Goal: Task Accomplishment & Management: Manage account settings

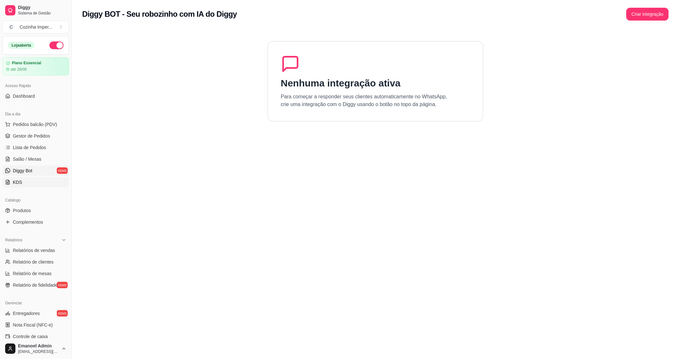
click at [23, 182] on link "KDS" at bounding box center [36, 182] width 66 height 10
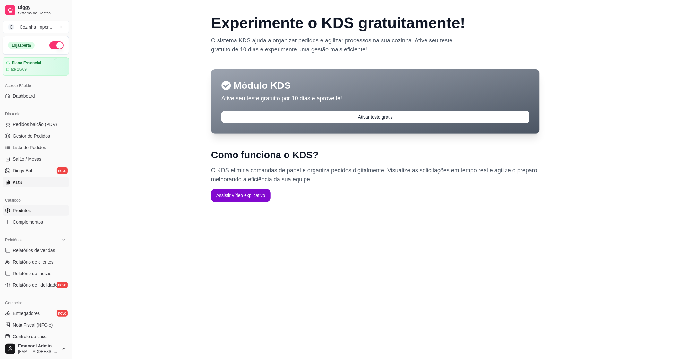
click at [26, 209] on span "Produtos" at bounding box center [22, 210] width 18 height 6
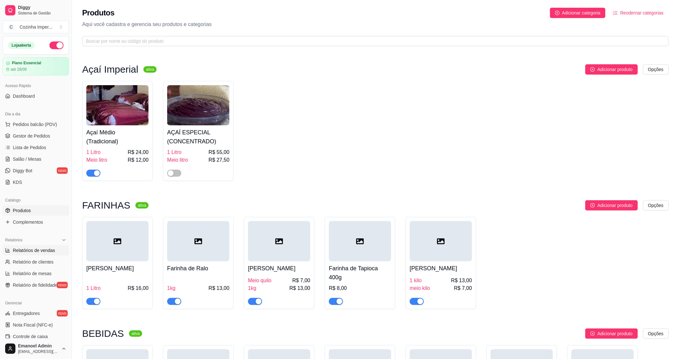
click at [33, 248] on span "Relatórios de vendas" at bounding box center [34, 250] width 42 height 6
select select "ALL"
select select "0"
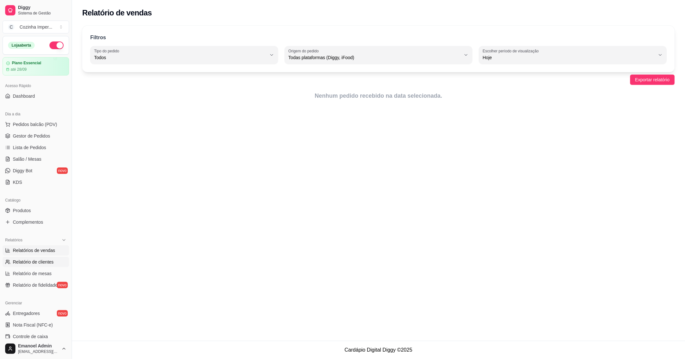
click at [30, 261] on span "Relatório de clientes" at bounding box center [33, 261] width 41 height 6
select select "30"
select select "HIGHEST_TOTAL_SPENT_WITH_ORDERS"
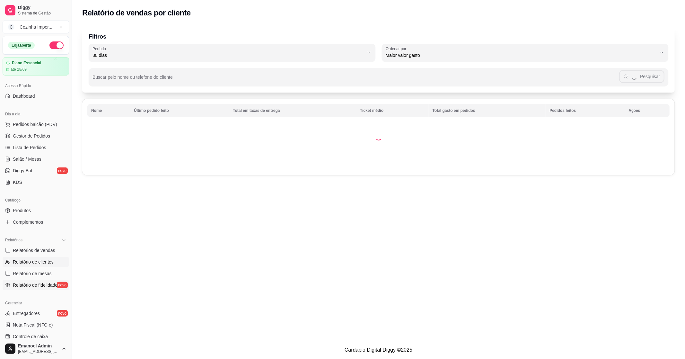
click at [35, 285] on span "Relatório de fidelidade" at bounding box center [35, 285] width 45 height 6
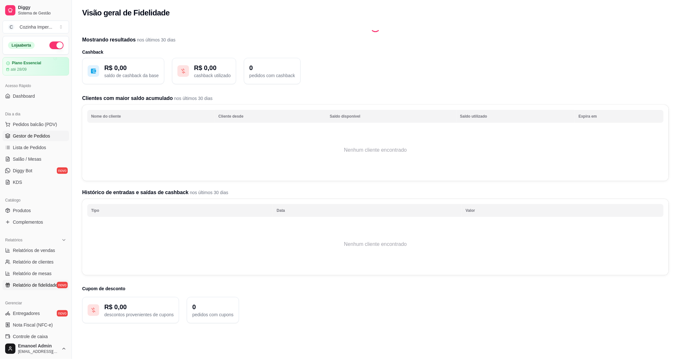
click at [57, 139] on link "Gestor de Pedidos" at bounding box center [36, 136] width 66 height 10
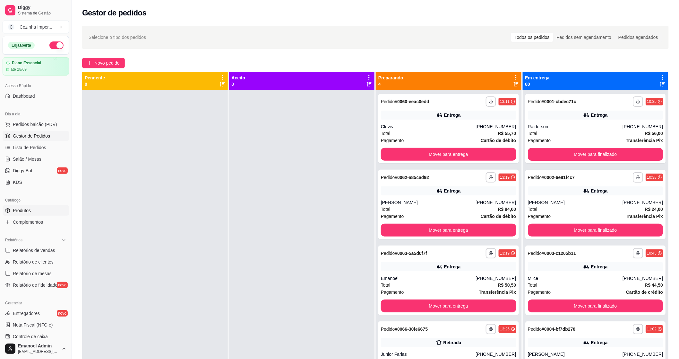
click at [21, 210] on span "Produtos" at bounding box center [22, 210] width 18 height 6
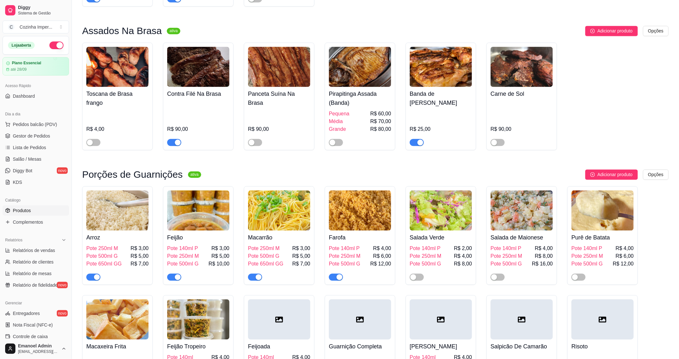
scroll to position [535, 0]
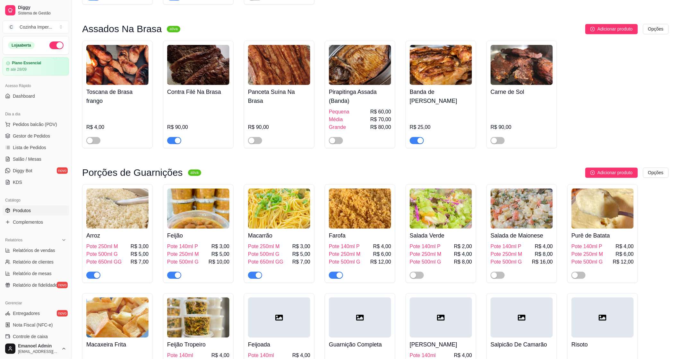
click at [419, 137] on div "button" at bounding box center [421, 140] width 6 height 6
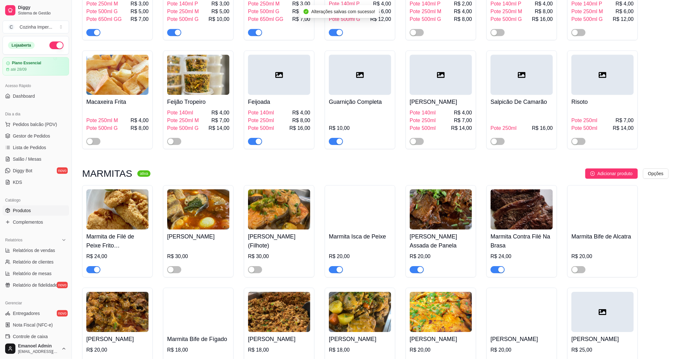
scroll to position [785, 0]
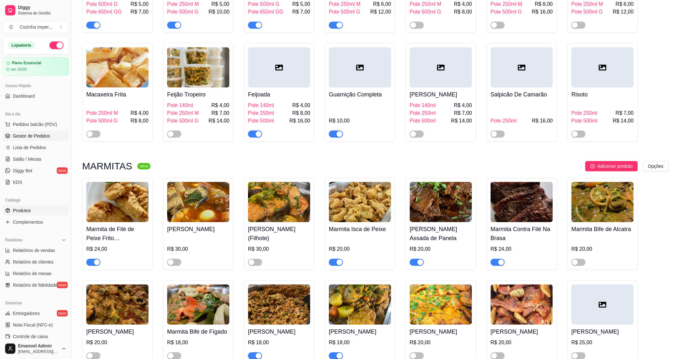
click at [26, 137] on span "Gestor de Pedidos" at bounding box center [31, 136] width 37 height 6
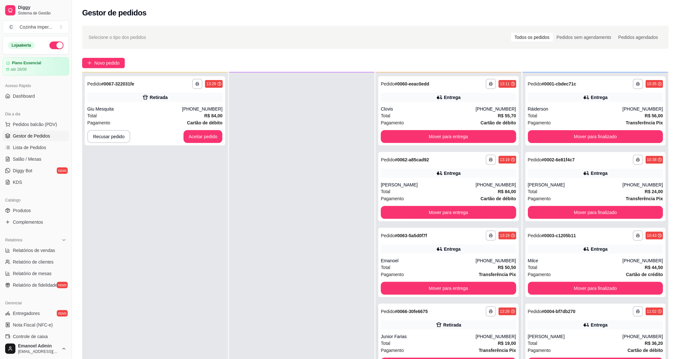
scroll to position [98, 0]
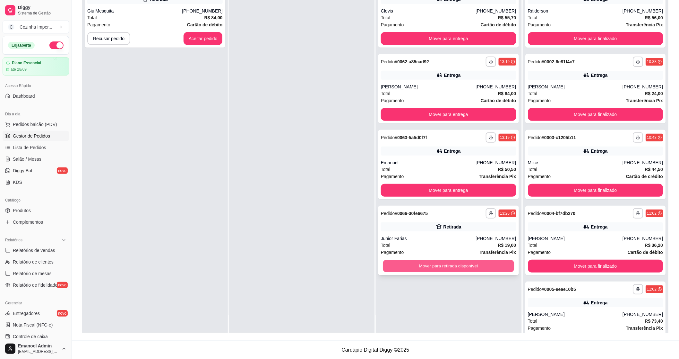
click at [450, 265] on button "Mover para retirada disponível" at bounding box center [448, 266] width 131 height 13
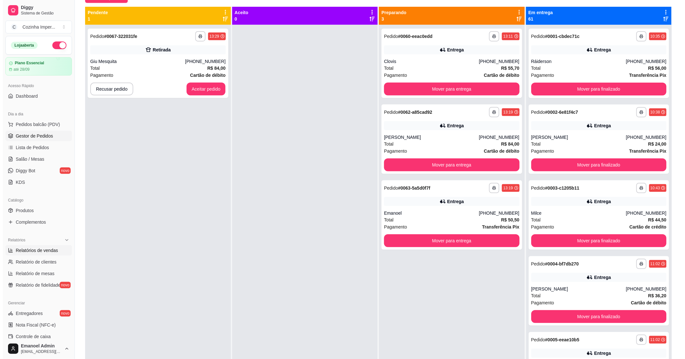
scroll to position [0, 0]
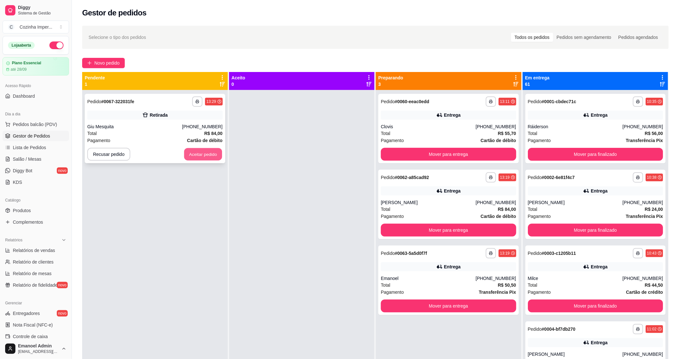
click at [211, 157] on button "Aceitar pedido" at bounding box center [203, 154] width 38 height 13
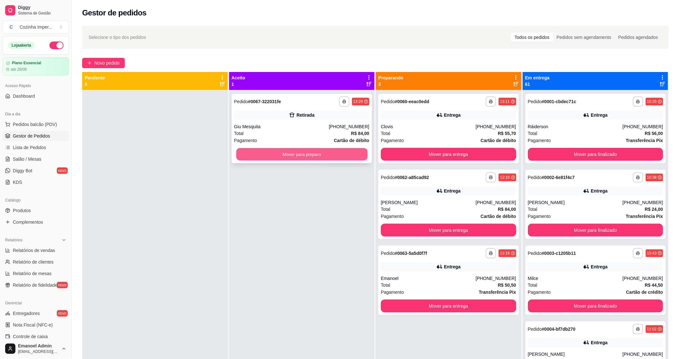
click at [340, 154] on button "Mover para preparo" at bounding box center [301, 154] width 131 height 13
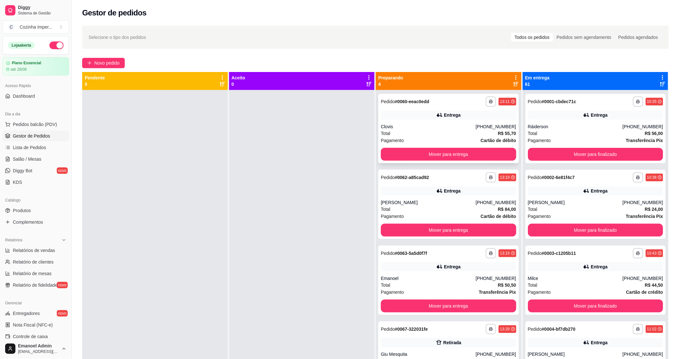
click at [417, 117] on div "Entrega" at bounding box center [448, 114] width 135 height 9
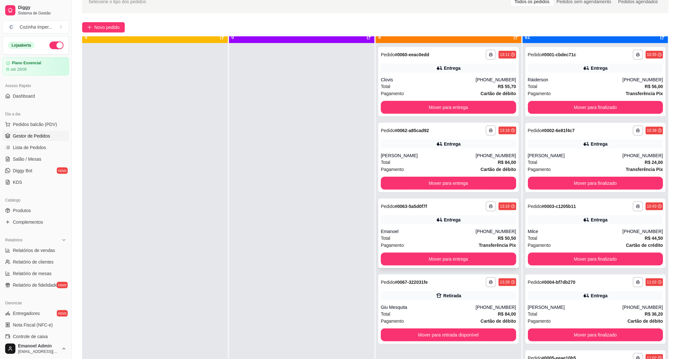
scroll to position [18, 0]
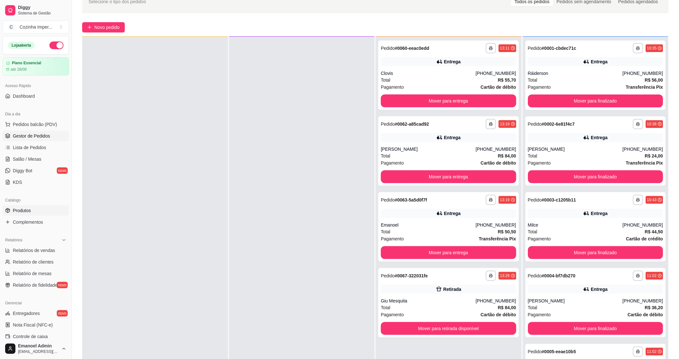
click at [16, 215] on link "Produtos" at bounding box center [36, 210] width 66 height 10
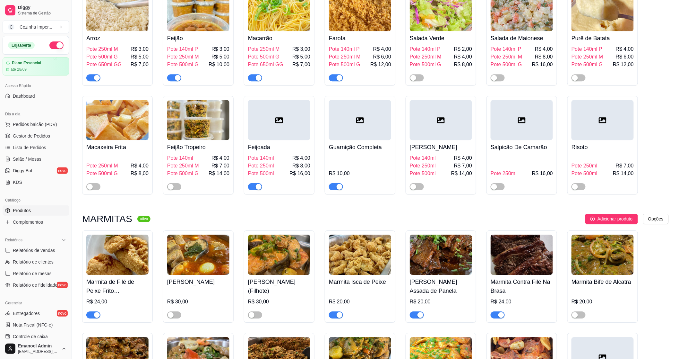
scroll to position [785, 0]
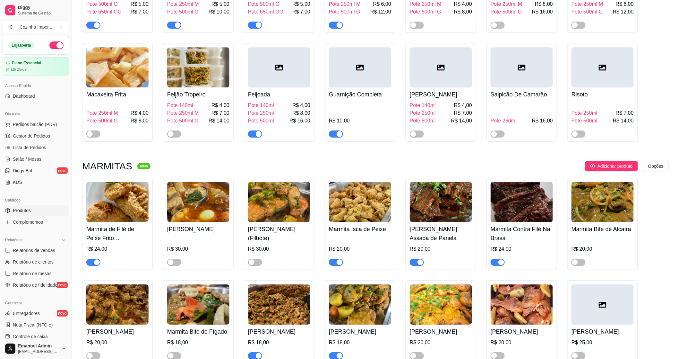
click at [334, 258] on span "button" at bounding box center [336, 261] width 14 height 7
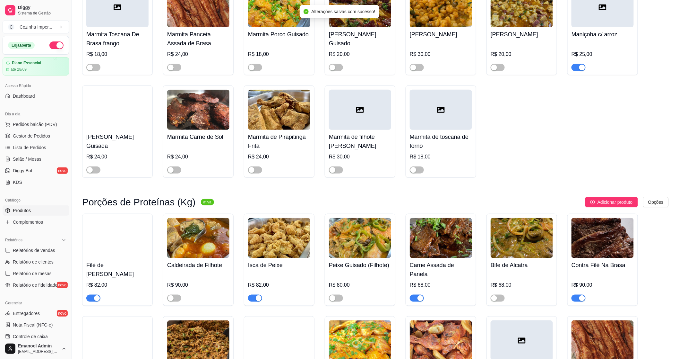
scroll to position [1213, 0]
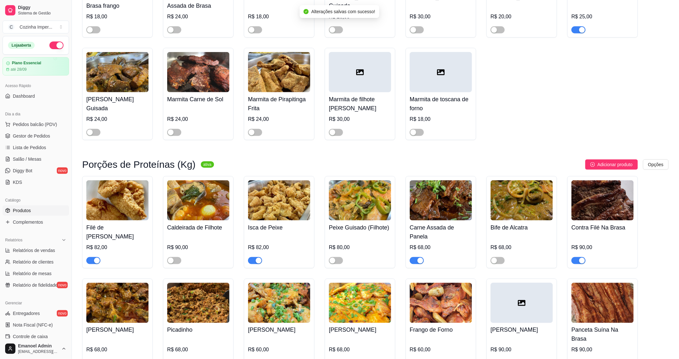
click at [259, 263] on div "button" at bounding box center [259, 261] width 6 height 6
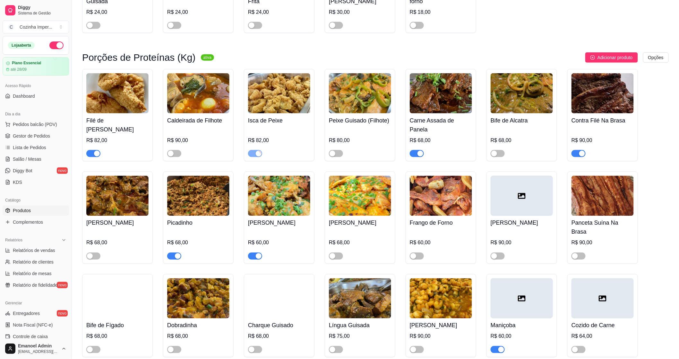
scroll to position [1320, 0]
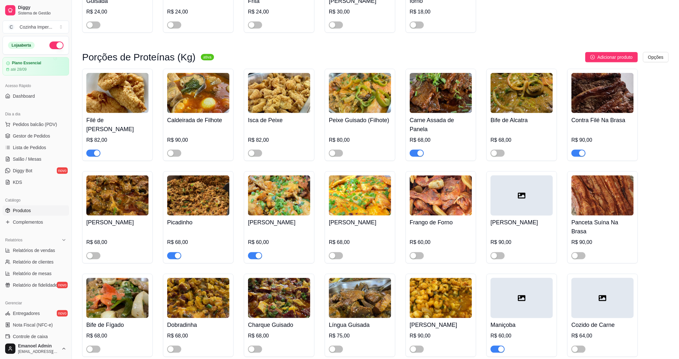
click at [575, 157] on span "button" at bounding box center [579, 153] width 14 height 7
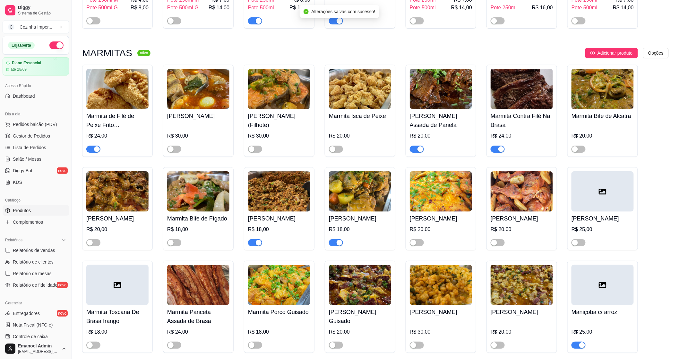
scroll to position [892, 0]
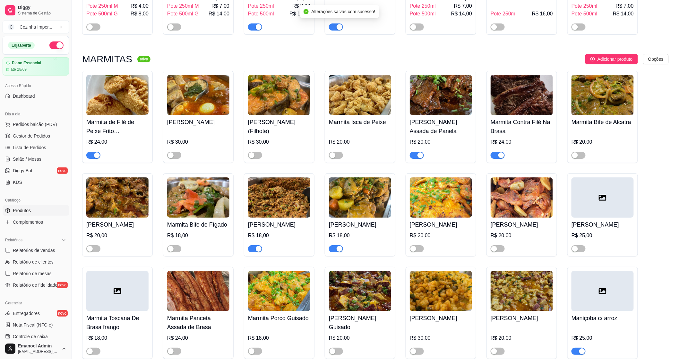
click at [495, 152] on span "button" at bounding box center [498, 155] width 14 height 7
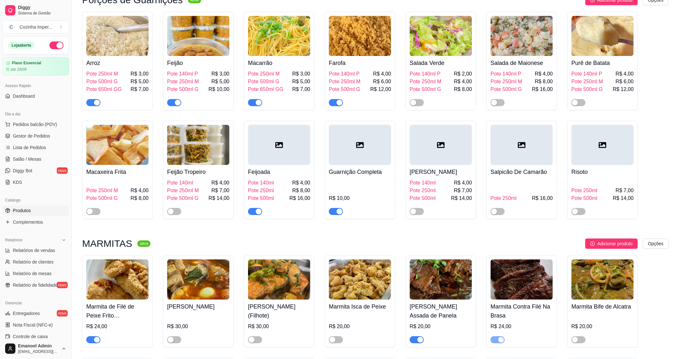
scroll to position [642, 0]
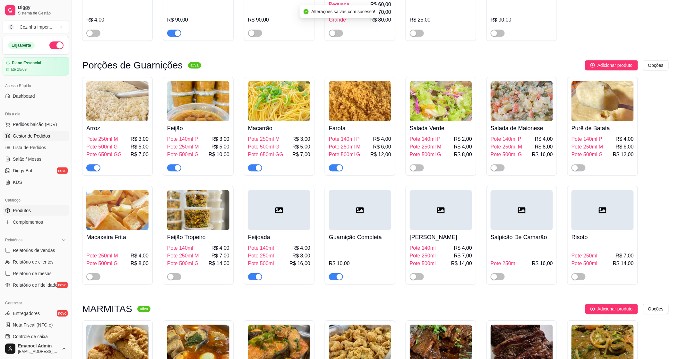
click at [13, 139] on link "Gestor de Pedidos" at bounding box center [36, 136] width 66 height 10
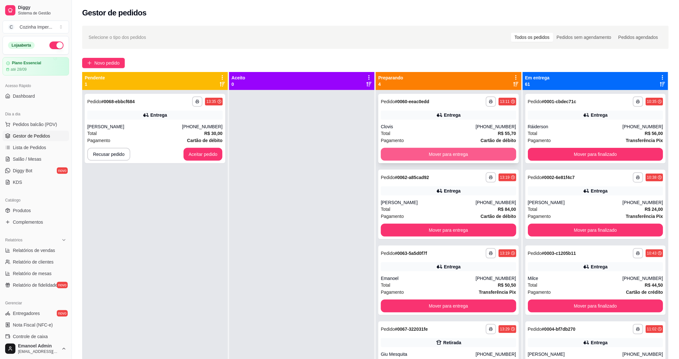
click at [450, 152] on button "Mover para entrega" at bounding box center [448, 154] width 135 height 13
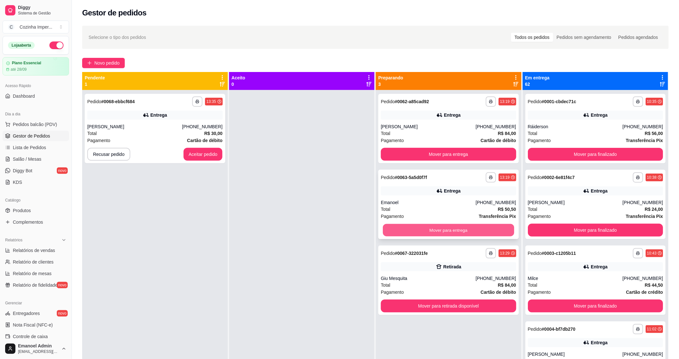
click at [434, 229] on button "Mover para entrega" at bounding box center [448, 230] width 131 height 13
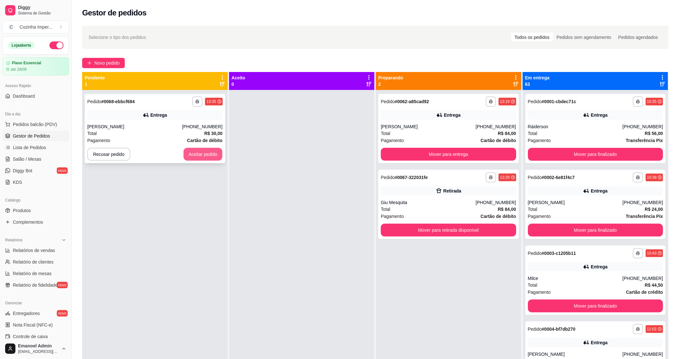
click at [213, 152] on button "Aceitar pedido" at bounding box center [203, 154] width 39 height 13
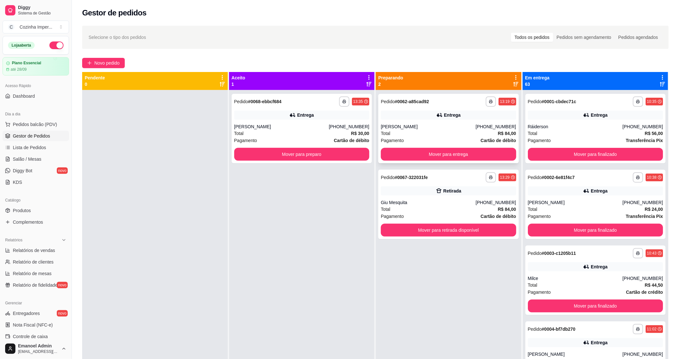
click at [413, 123] on div "**********" at bounding box center [449, 128] width 141 height 69
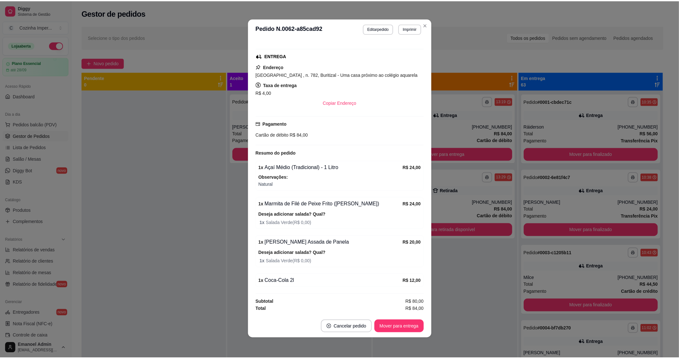
scroll to position [1, 0]
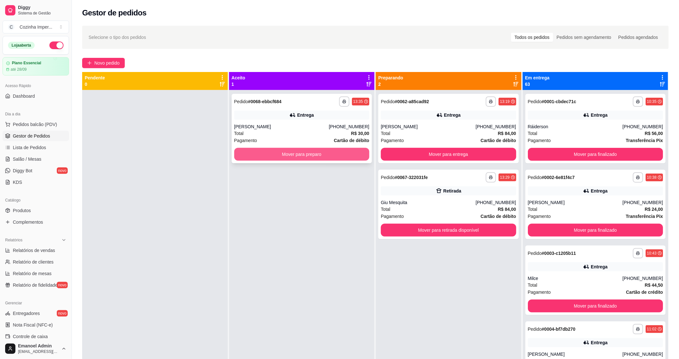
click at [257, 149] on button "Mover para preparo" at bounding box center [301, 154] width 135 height 13
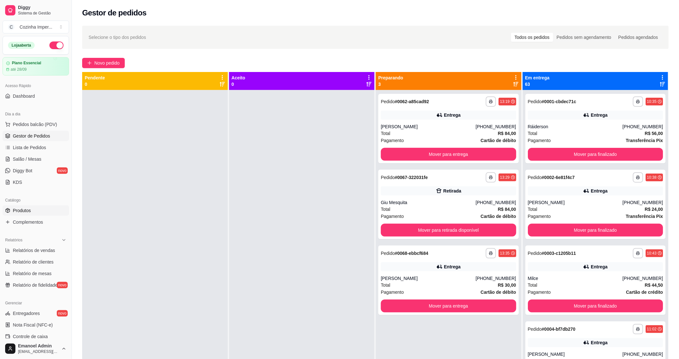
click at [13, 209] on span "Produtos" at bounding box center [22, 210] width 18 height 6
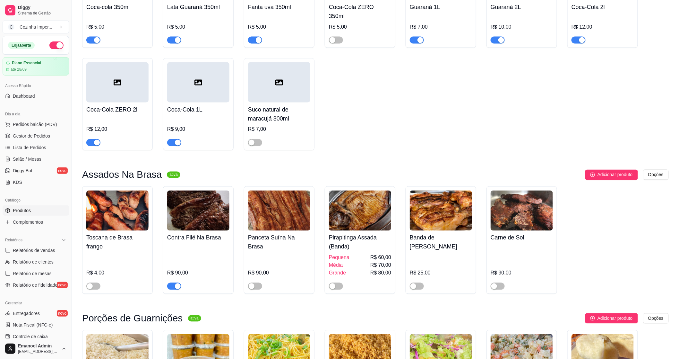
scroll to position [392, 0]
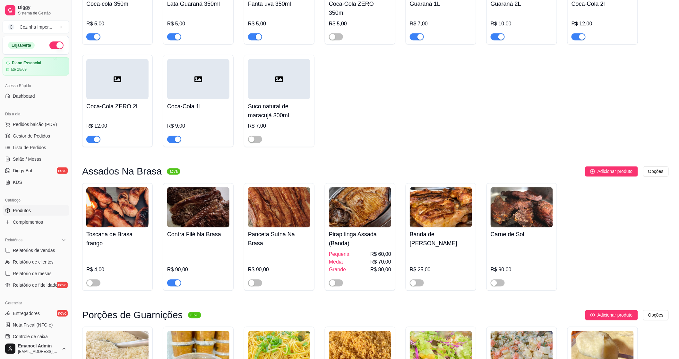
click at [175, 280] on div "button" at bounding box center [178, 283] width 6 height 6
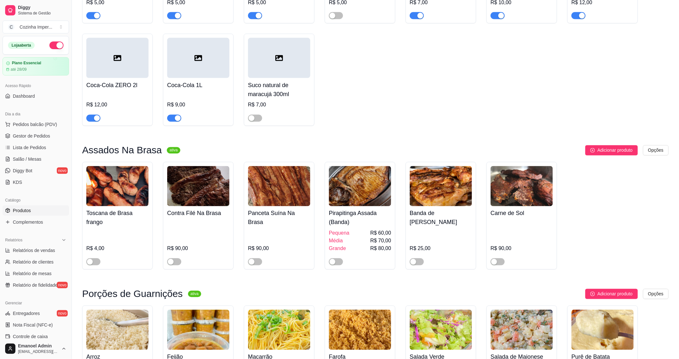
scroll to position [357, 0]
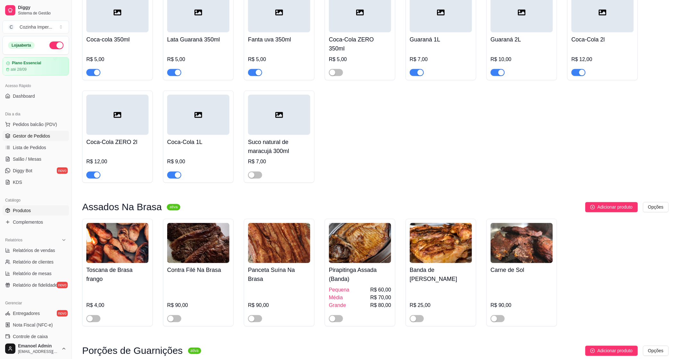
click at [24, 134] on span "Gestor de Pedidos" at bounding box center [31, 136] width 37 height 6
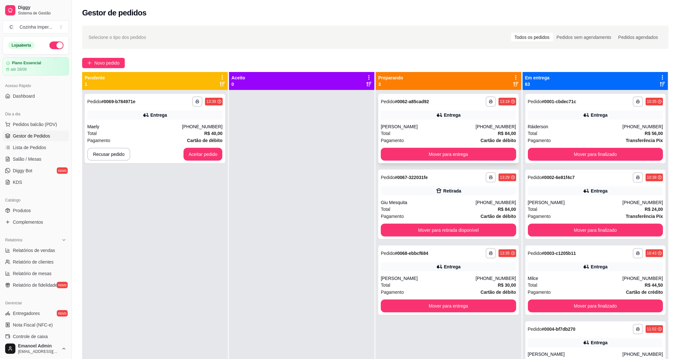
click at [409, 108] on div "**********" at bounding box center [449, 128] width 141 height 69
click at [389, 193] on div "Retirada" at bounding box center [448, 190] width 135 height 9
click at [396, 268] on div "Entrega" at bounding box center [448, 266] width 135 height 9
click at [175, 114] on div "Entrega" at bounding box center [154, 114] width 135 height 9
click at [195, 151] on button "Aceitar pedido" at bounding box center [203, 154] width 38 height 13
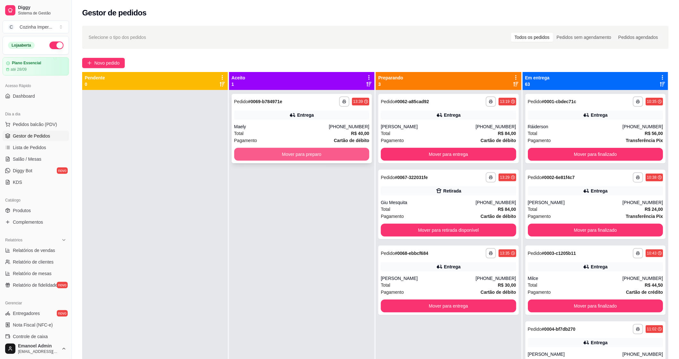
click at [328, 156] on button "Mover para preparo" at bounding box center [301, 154] width 135 height 13
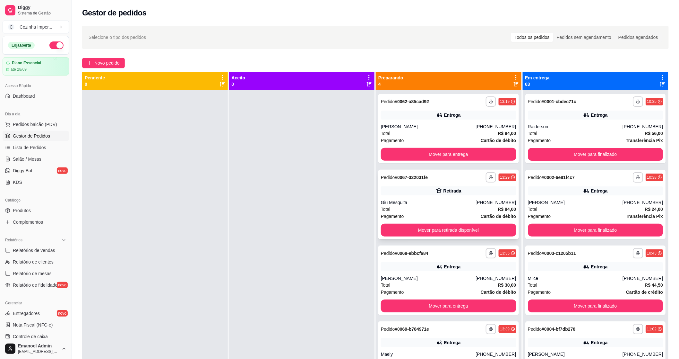
click at [420, 187] on div "Retirada" at bounding box center [448, 190] width 135 height 9
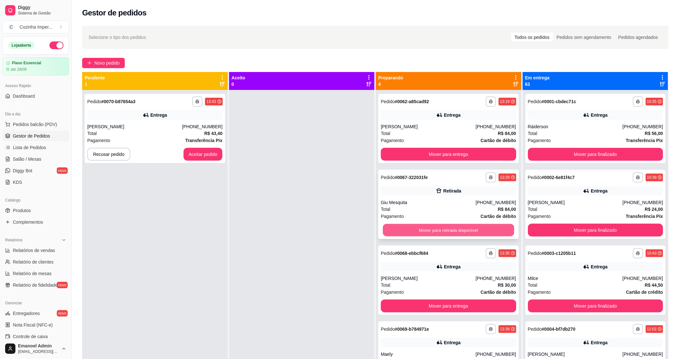
click at [496, 229] on button "Mover para retirada disponível" at bounding box center [448, 230] width 131 height 13
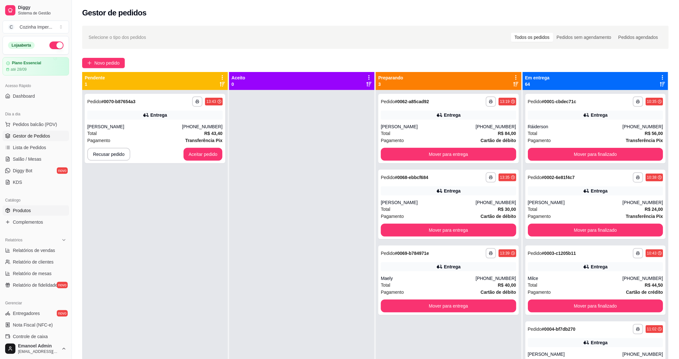
click at [20, 206] on link "Produtos" at bounding box center [36, 210] width 66 height 10
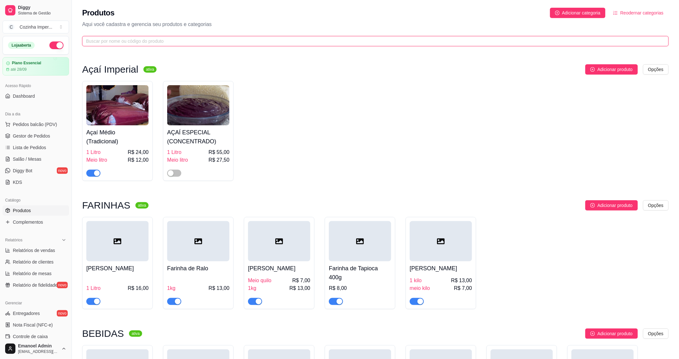
click at [297, 39] on input "text" at bounding box center [373, 41] width 574 height 7
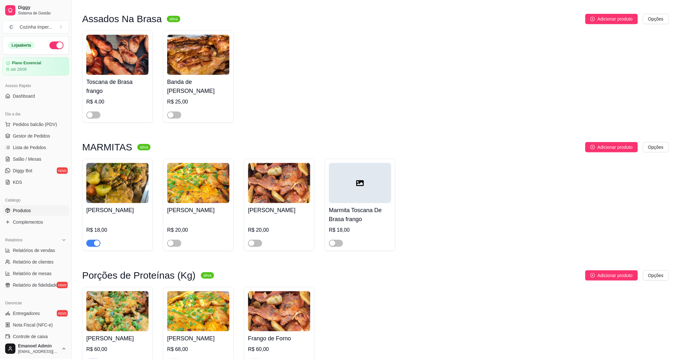
scroll to position [95, 0]
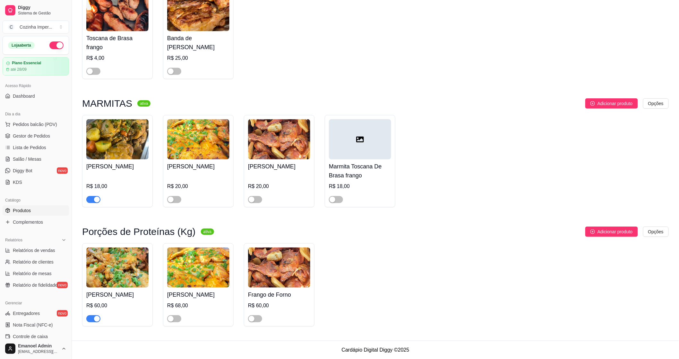
type input "fra"
click at [88, 198] on span "button" at bounding box center [93, 199] width 14 height 7
click at [92, 318] on span "button" at bounding box center [93, 318] width 14 height 7
click at [23, 135] on span "Gestor de Pedidos" at bounding box center [31, 136] width 37 height 6
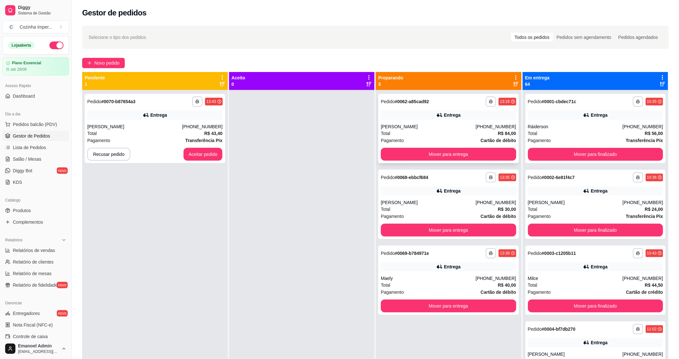
click at [437, 162] on div "**********" at bounding box center [449, 128] width 141 height 69
click at [443, 154] on button "Mover para entrega" at bounding box center [448, 154] width 131 height 13
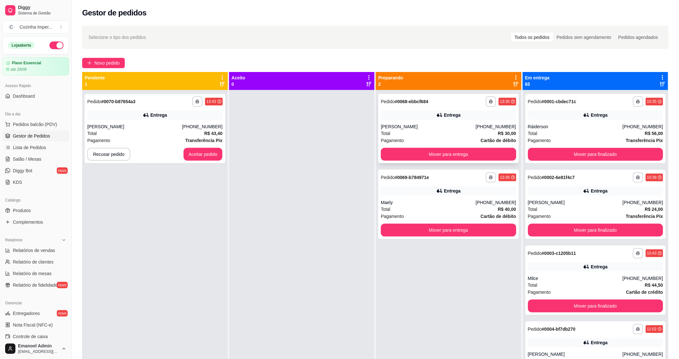
click at [441, 120] on div "**********" at bounding box center [449, 128] width 141 height 69
click at [476, 195] on div "**********" at bounding box center [449, 204] width 141 height 69
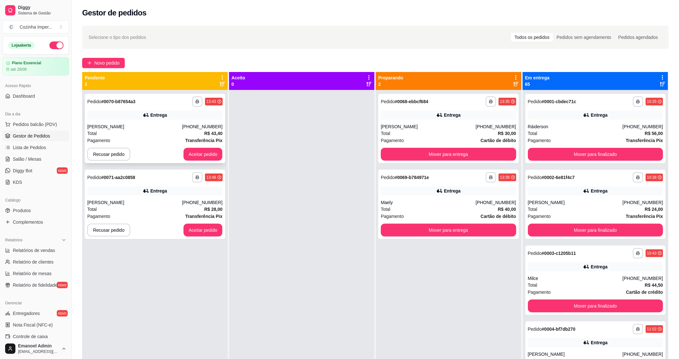
click at [184, 132] on div "Total R$ 43,40" at bounding box center [154, 133] width 135 height 7
click at [177, 185] on div "**********" at bounding box center [155, 204] width 141 height 69
click at [210, 228] on button "Aceitar pedido" at bounding box center [203, 230] width 38 height 13
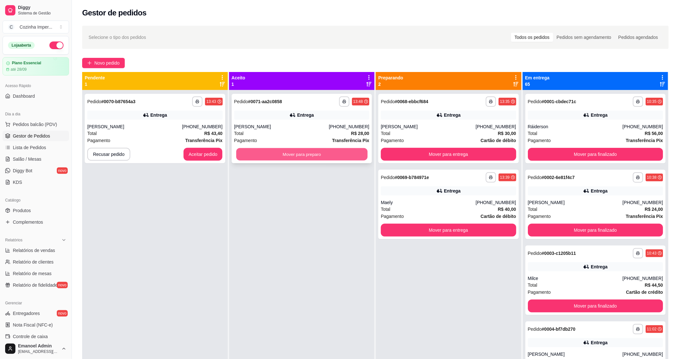
click at [295, 153] on button "Mover para preparo" at bounding box center [301, 154] width 131 height 13
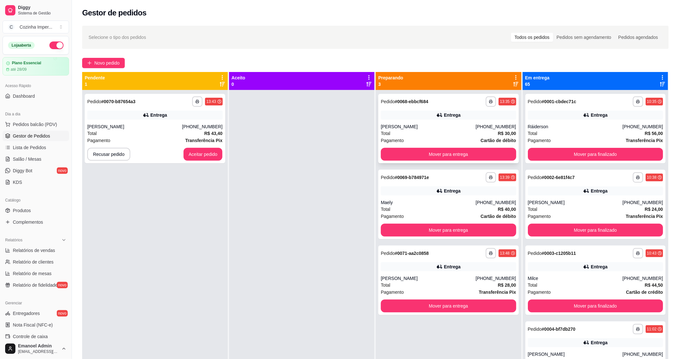
click at [384, 121] on div "**********" at bounding box center [449, 128] width 141 height 69
click at [409, 192] on div "Entrega" at bounding box center [448, 190] width 135 height 9
click at [430, 104] on div "**********" at bounding box center [448, 101] width 135 height 10
click at [416, 261] on div "**********" at bounding box center [449, 279] width 141 height 69
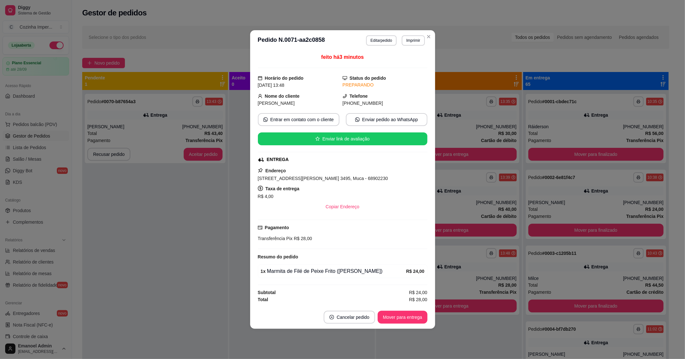
click at [206, 249] on div "**********" at bounding box center [155, 269] width 146 height 359
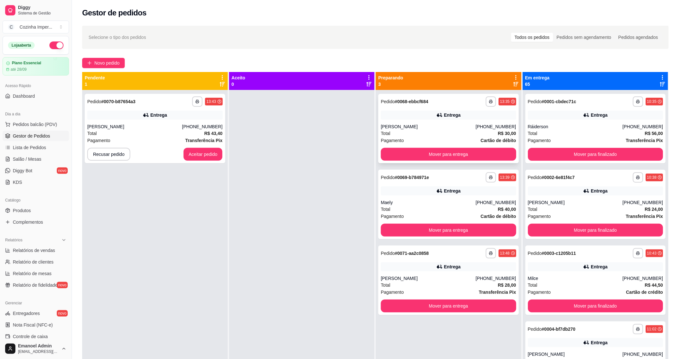
click at [441, 116] on div "Entrega" at bounding box center [448, 114] width 135 height 9
click at [403, 266] on div "Entrega" at bounding box center [448, 266] width 135 height 9
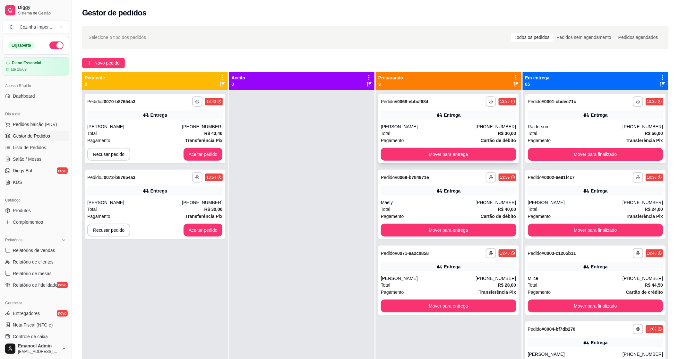
click at [394, 117] on div "Entrega" at bounding box center [448, 114] width 135 height 9
click at [415, 198] on div "**********" at bounding box center [449, 204] width 141 height 69
click at [406, 258] on div "**********" at bounding box center [448, 253] width 135 height 10
click at [117, 110] on div "Entrega" at bounding box center [154, 114] width 135 height 9
click at [109, 154] on button "Recusar pedido" at bounding box center [109, 154] width 42 height 13
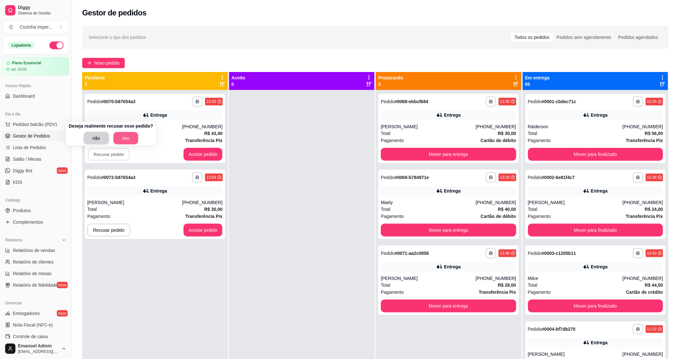
click at [120, 141] on button "Sim" at bounding box center [125, 138] width 25 height 13
click at [149, 121] on div "**********" at bounding box center [155, 128] width 141 height 69
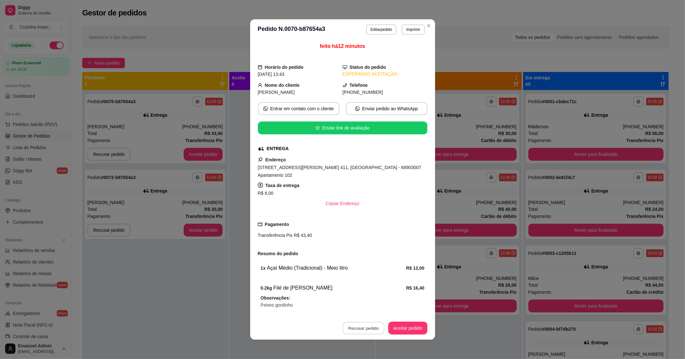
click at [370, 327] on button "Recusar pedido" at bounding box center [364, 328] width 42 height 13
click at [375, 312] on button "Sim" at bounding box center [379, 312] width 26 height 13
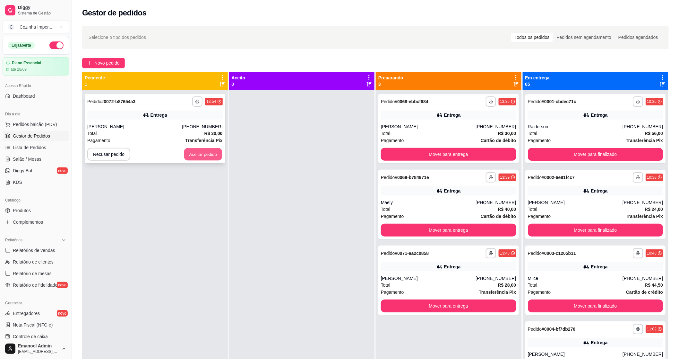
click at [205, 153] on button "Aceitar pedido" at bounding box center [203, 154] width 38 height 13
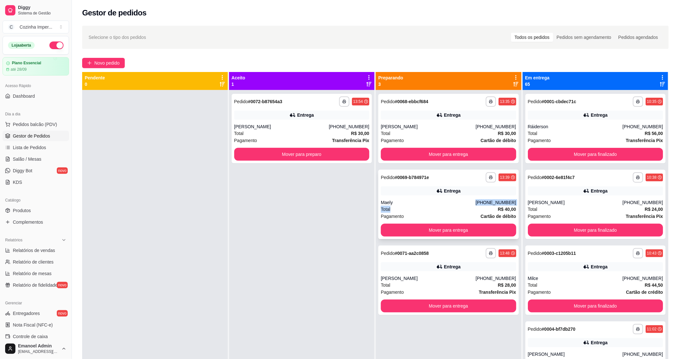
click at [442, 204] on div "**********" at bounding box center [449, 204] width 141 height 69
click at [421, 274] on div "**********" at bounding box center [449, 279] width 141 height 69
click at [409, 124] on div "[PERSON_NAME]" at bounding box center [428, 126] width 95 height 6
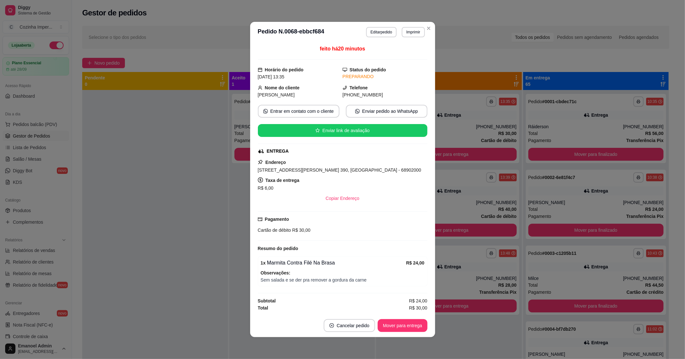
click at [207, 238] on div at bounding box center [155, 269] width 146 height 359
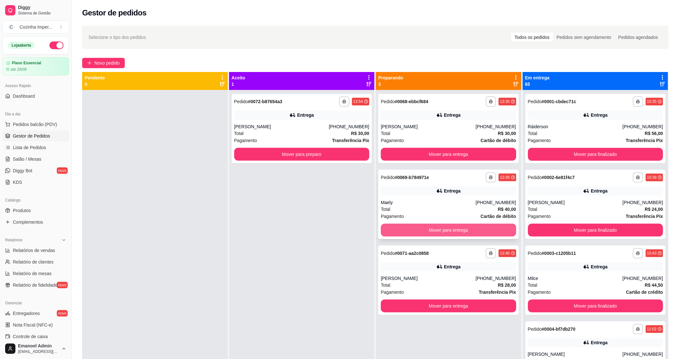
click at [417, 230] on button "Mover para entrega" at bounding box center [448, 229] width 135 height 13
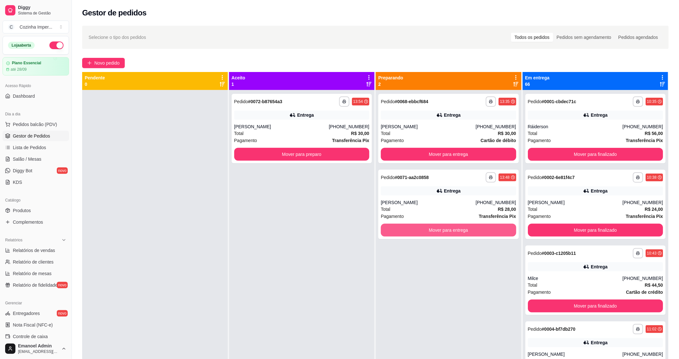
click at [417, 230] on button "Mover para entrega" at bounding box center [448, 229] width 135 height 13
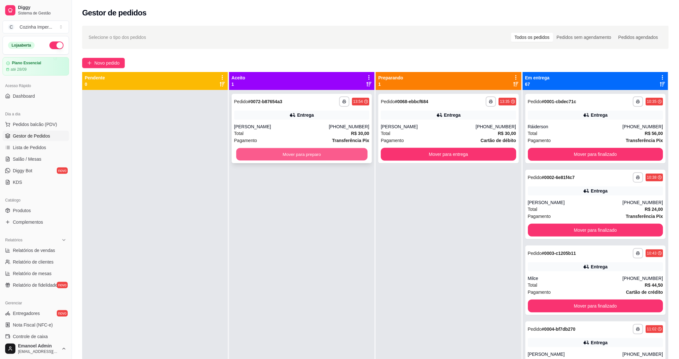
click at [359, 152] on button "Mover para preparo" at bounding box center [301, 154] width 131 height 13
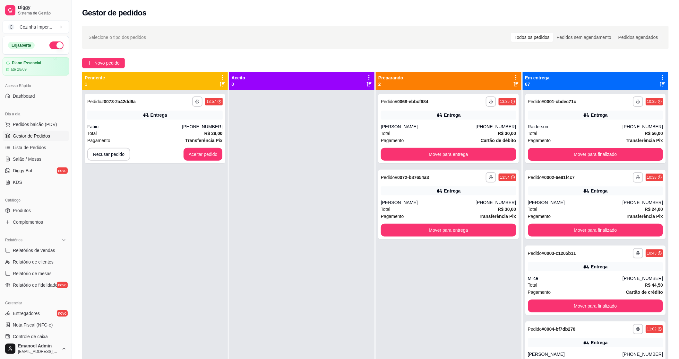
click at [359, 152] on div at bounding box center [302, 269] width 146 height 359
click at [429, 154] on button "Mover para entrega" at bounding box center [448, 154] width 131 height 13
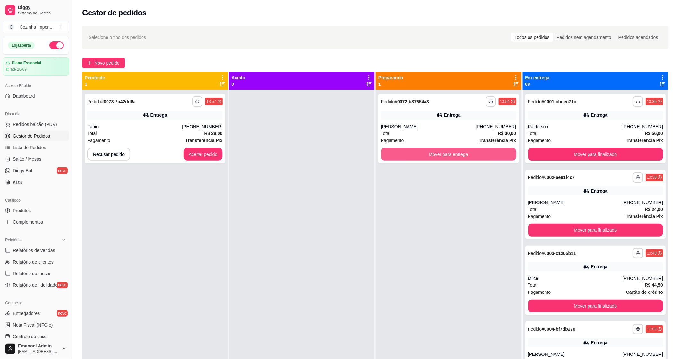
click at [429, 154] on button "Mover para entrega" at bounding box center [448, 154] width 135 height 13
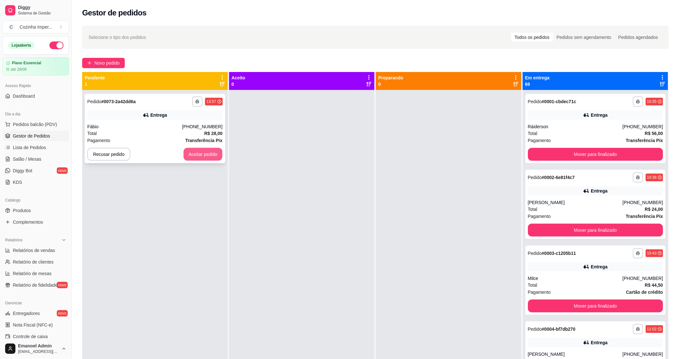
click at [197, 158] on button "Aceitar pedido" at bounding box center [203, 154] width 39 height 13
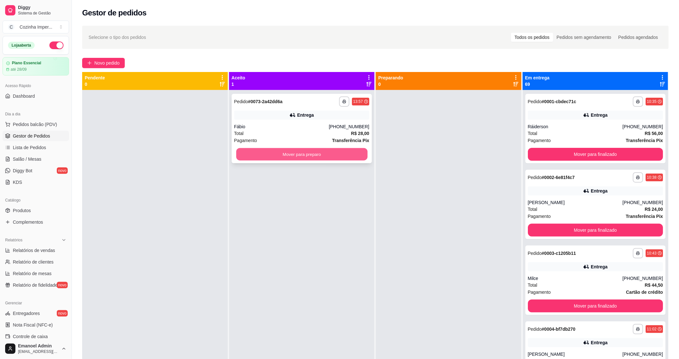
click at [296, 159] on button "Mover para preparo" at bounding box center [301, 154] width 131 height 13
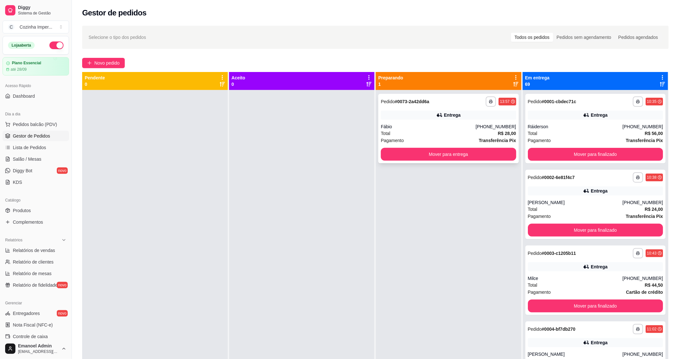
click at [439, 103] on div "**********" at bounding box center [448, 101] width 135 height 10
click at [504, 157] on button "Mover para entrega" at bounding box center [448, 154] width 131 height 13
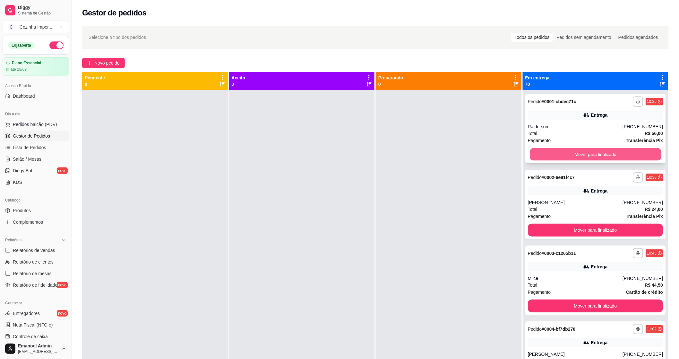
click at [564, 152] on button "Mover para finalizado" at bounding box center [595, 154] width 131 height 13
click at [564, 158] on button "Mover para finalizado" at bounding box center [595, 154] width 131 height 13
click at [564, 156] on button "Mover para finalizado" at bounding box center [595, 154] width 131 height 13
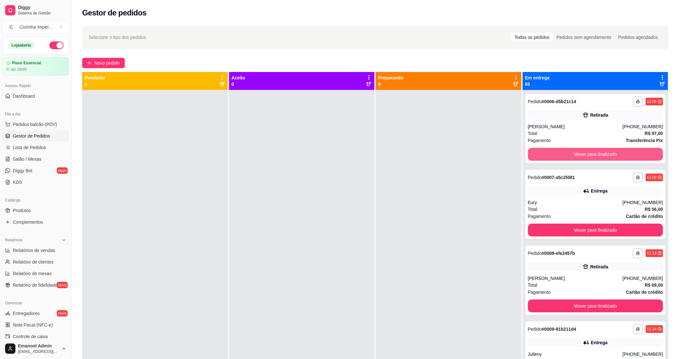
click at [564, 156] on button "Mover para finalizado" at bounding box center [595, 154] width 135 height 13
click at [569, 152] on button "Mover para finalizado" at bounding box center [595, 154] width 131 height 13
click at [571, 152] on button "Mover para finalizado" at bounding box center [595, 154] width 131 height 13
click at [571, 152] on button "Mover para finalizado" at bounding box center [595, 154] width 135 height 13
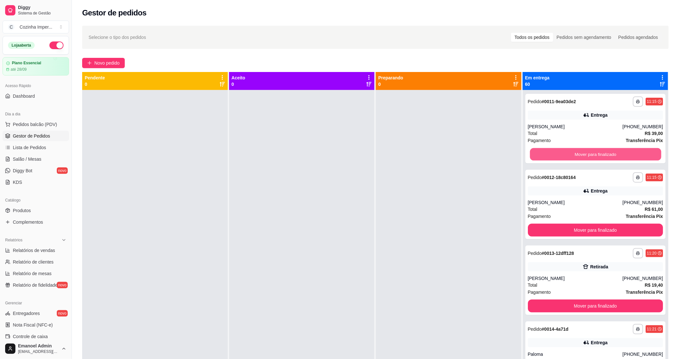
click at [571, 152] on button "Mover para finalizado" at bounding box center [595, 154] width 131 height 13
click at [571, 152] on button "Mover para finalizado" at bounding box center [595, 154] width 135 height 13
click at [571, 152] on button "Mover para finalizado" at bounding box center [595, 154] width 131 height 13
click at [572, 152] on button "Mover para finalizado" at bounding box center [595, 154] width 131 height 13
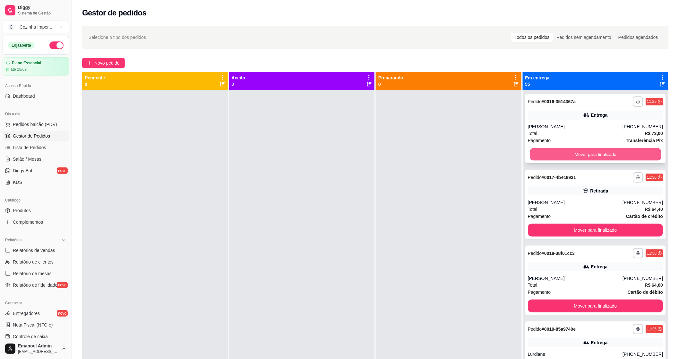
click at [576, 153] on button "Mover para finalizado" at bounding box center [595, 154] width 131 height 13
click at [576, 153] on button "Mover para finalizado" at bounding box center [595, 154] width 135 height 13
click at [576, 153] on button "Mover para finalizado" at bounding box center [595, 154] width 131 height 13
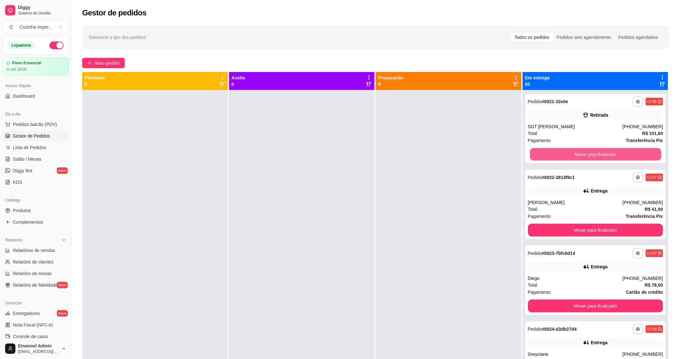
click at [576, 153] on button "Mover para finalizado" at bounding box center [595, 154] width 131 height 13
click at [576, 153] on button "Mover para finalizado" at bounding box center [595, 154] width 135 height 13
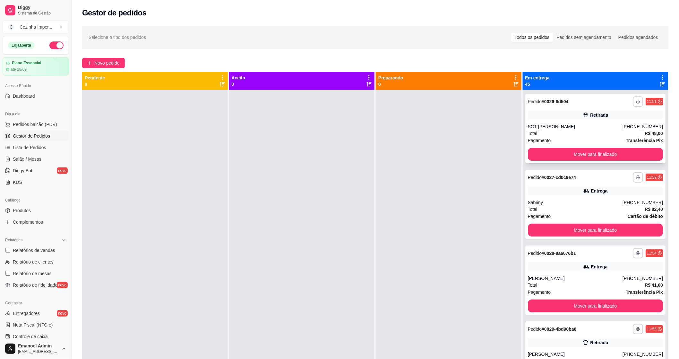
click at [576, 152] on button "Mover para finalizado" at bounding box center [595, 154] width 135 height 13
click at [577, 150] on button "Mover para finalizado" at bounding box center [595, 154] width 131 height 13
click at [579, 153] on button "Mover para finalizado" at bounding box center [595, 154] width 131 height 13
click at [579, 153] on div "Mover para finalizado" at bounding box center [595, 154] width 135 height 13
click at [579, 153] on button "Mover para finalizado" at bounding box center [595, 154] width 135 height 13
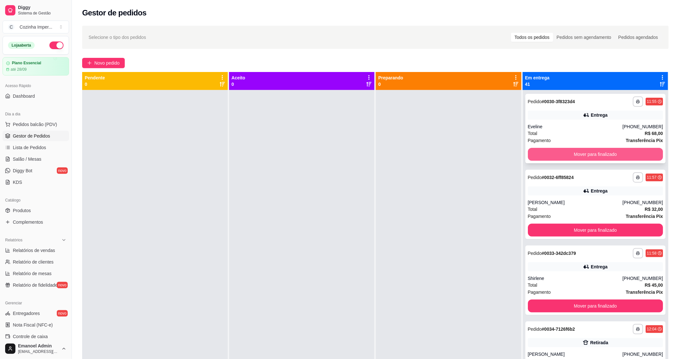
click at [580, 151] on button "Mover para finalizado" at bounding box center [595, 154] width 135 height 13
click at [580, 151] on button "Mover para finalizado" at bounding box center [595, 154] width 131 height 13
click at [580, 152] on button "Mover para finalizado" at bounding box center [595, 154] width 135 height 13
click at [581, 153] on button "Mover para finalizado" at bounding box center [595, 154] width 131 height 13
click at [581, 153] on button "Mover para finalizado" at bounding box center [595, 154] width 135 height 13
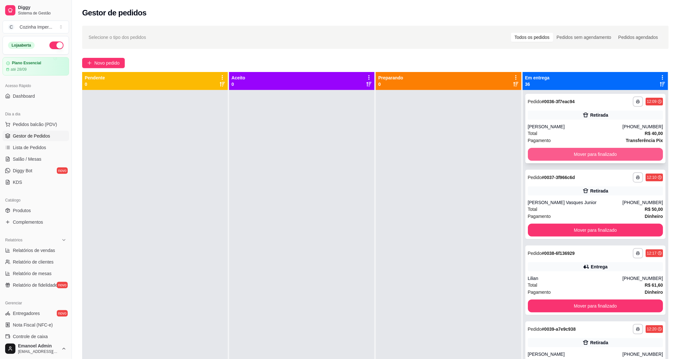
click at [582, 155] on button "Mover para finalizado" at bounding box center [595, 154] width 135 height 13
click at [582, 155] on button "Mover para finalizado" at bounding box center [595, 154] width 131 height 13
click at [583, 153] on button "Mover para finalizado" at bounding box center [595, 154] width 131 height 13
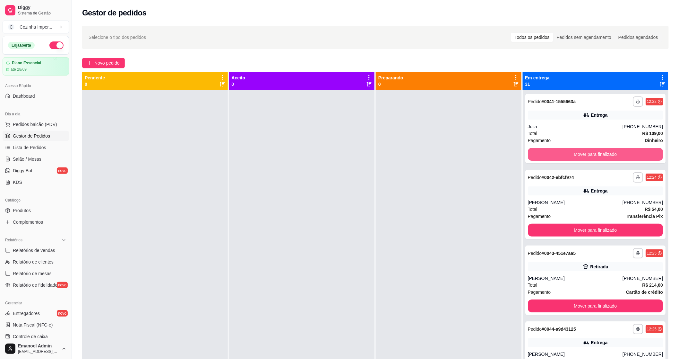
click at [583, 153] on button "Mover para finalizado" at bounding box center [595, 154] width 135 height 13
click at [583, 153] on button "Mover para finalizado" at bounding box center [595, 154] width 131 height 13
click at [583, 153] on button "Mover para finalizado" at bounding box center [595, 154] width 135 height 13
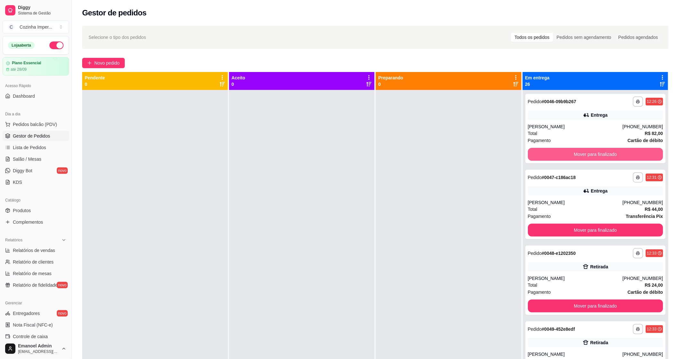
click at [583, 153] on button "Mover para finalizado" at bounding box center [595, 154] width 135 height 13
click at [583, 153] on button "Mover para finalizado" at bounding box center [595, 154] width 131 height 13
click at [583, 154] on button "Mover para finalizado" at bounding box center [595, 154] width 135 height 13
click at [583, 154] on button "Mover para finalizado" at bounding box center [595, 154] width 131 height 13
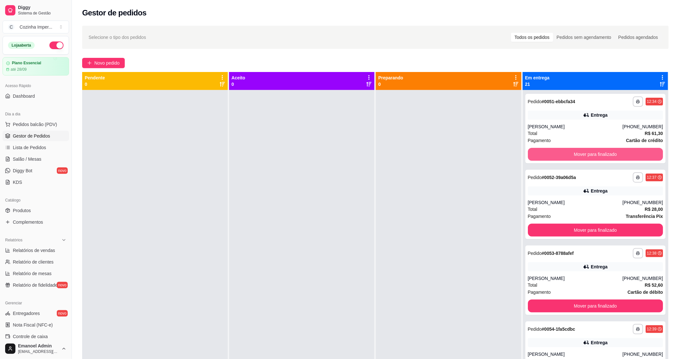
click at [583, 154] on button "Mover para finalizado" at bounding box center [595, 154] width 135 height 13
click at [585, 159] on button "Mover para finalizado" at bounding box center [595, 154] width 135 height 13
click at [585, 158] on button "Mover para finalizado" at bounding box center [595, 154] width 135 height 13
click at [584, 155] on button "Mover para finalizado" at bounding box center [595, 154] width 131 height 13
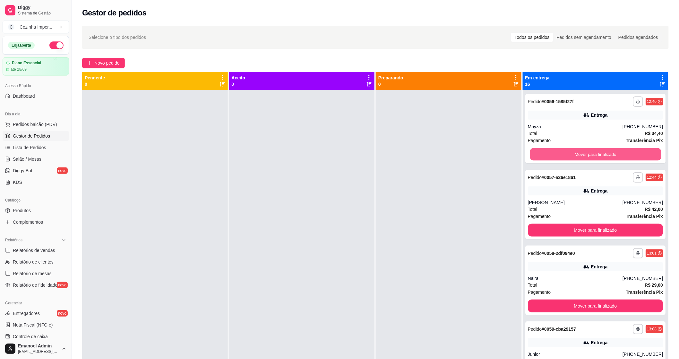
click at [584, 155] on button "Mover para finalizado" at bounding box center [595, 154] width 131 height 13
click at [584, 155] on button "Mover para finalizado" at bounding box center [595, 154] width 135 height 13
click at [584, 155] on button "Mover para finalizado" at bounding box center [595, 154] width 131 height 13
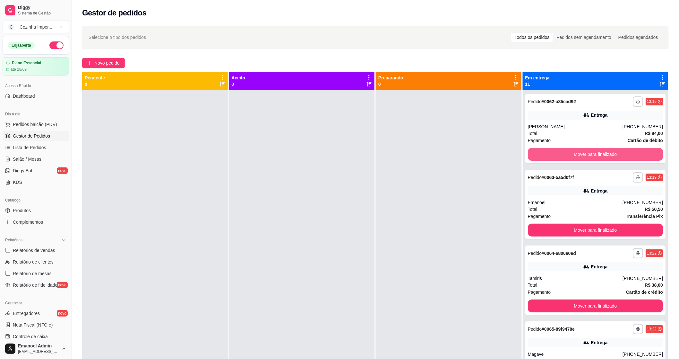
click at [584, 155] on button "Mover para finalizado" at bounding box center [595, 154] width 135 height 13
click at [586, 155] on button "Mover para finalizado" at bounding box center [595, 154] width 131 height 13
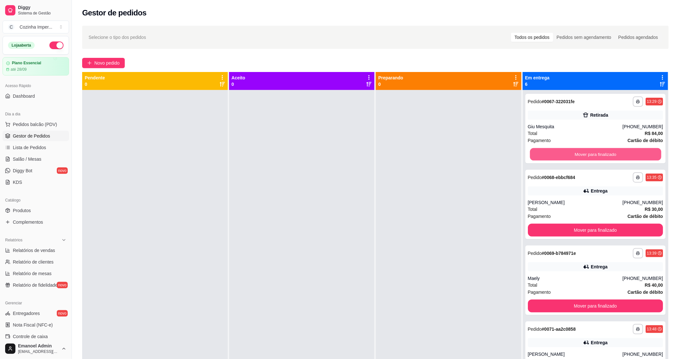
click at [586, 155] on button "Mover para finalizado" at bounding box center [595, 154] width 131 height 13
click at [588, 157] on button "Mover para finalizado" at bounding box center [595, 154] width 131 height 13
click at [588, 157] on button "Mover para finalizado" at bounding box center [595, 154] width 135 height 13
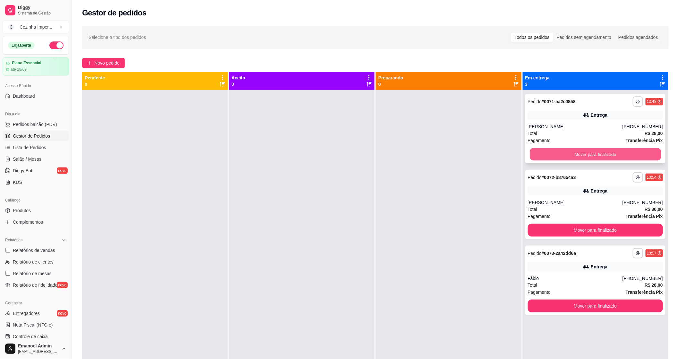
click at [592, 157] on button "Mover para finalizado" at bounding box center [595, 154] width 131 height 13
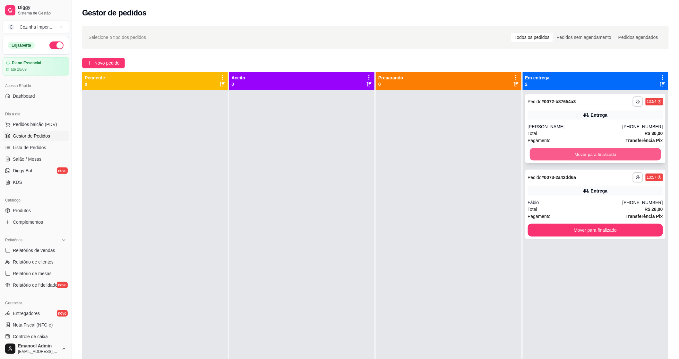
click at [597, 156] on button "Mover para finalizado" at bounding box center [595, 154] width 131 height 13
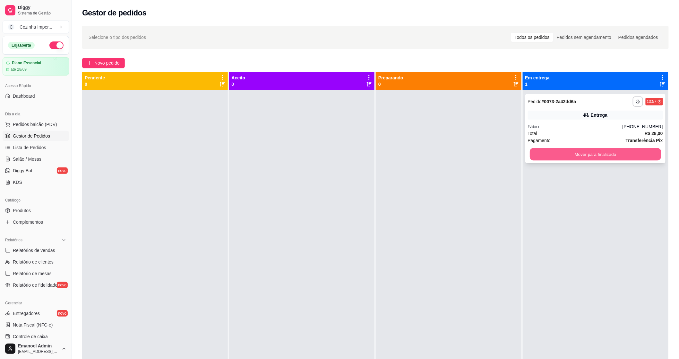
click at [593, 158] on button "Mover para finalizado" at bounding box center [595, 154] width 131 height 13
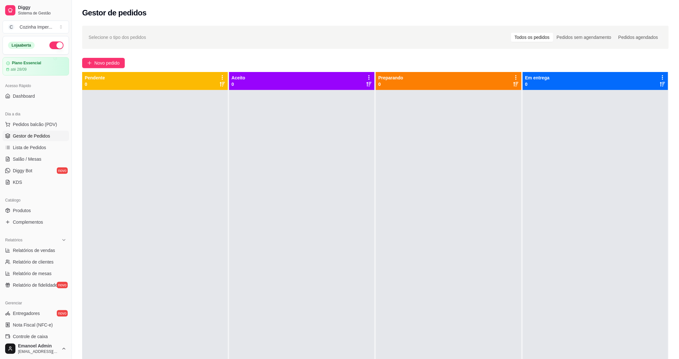
click at [482, 30] on div "Selecione o tipo dos pedidos Todos os pedidos Pedidos sem agendamento Pedidos a…" at bounding box center [375, 37] width 587 height 23
